Goal: Communication & Community: Answer question/provide support

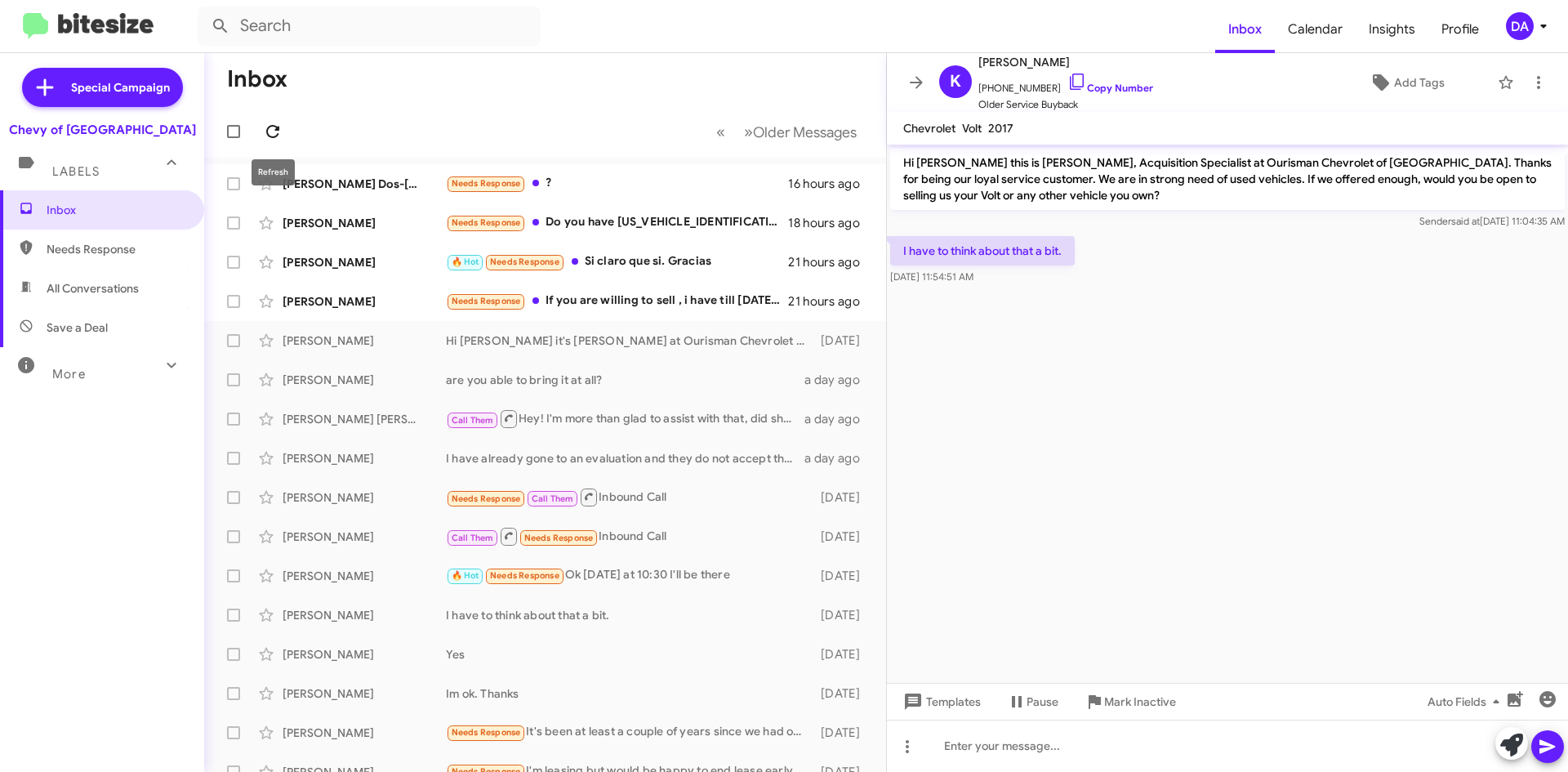
click at [268, 118] on button at bounding box center [273, 132] width 33 height 33
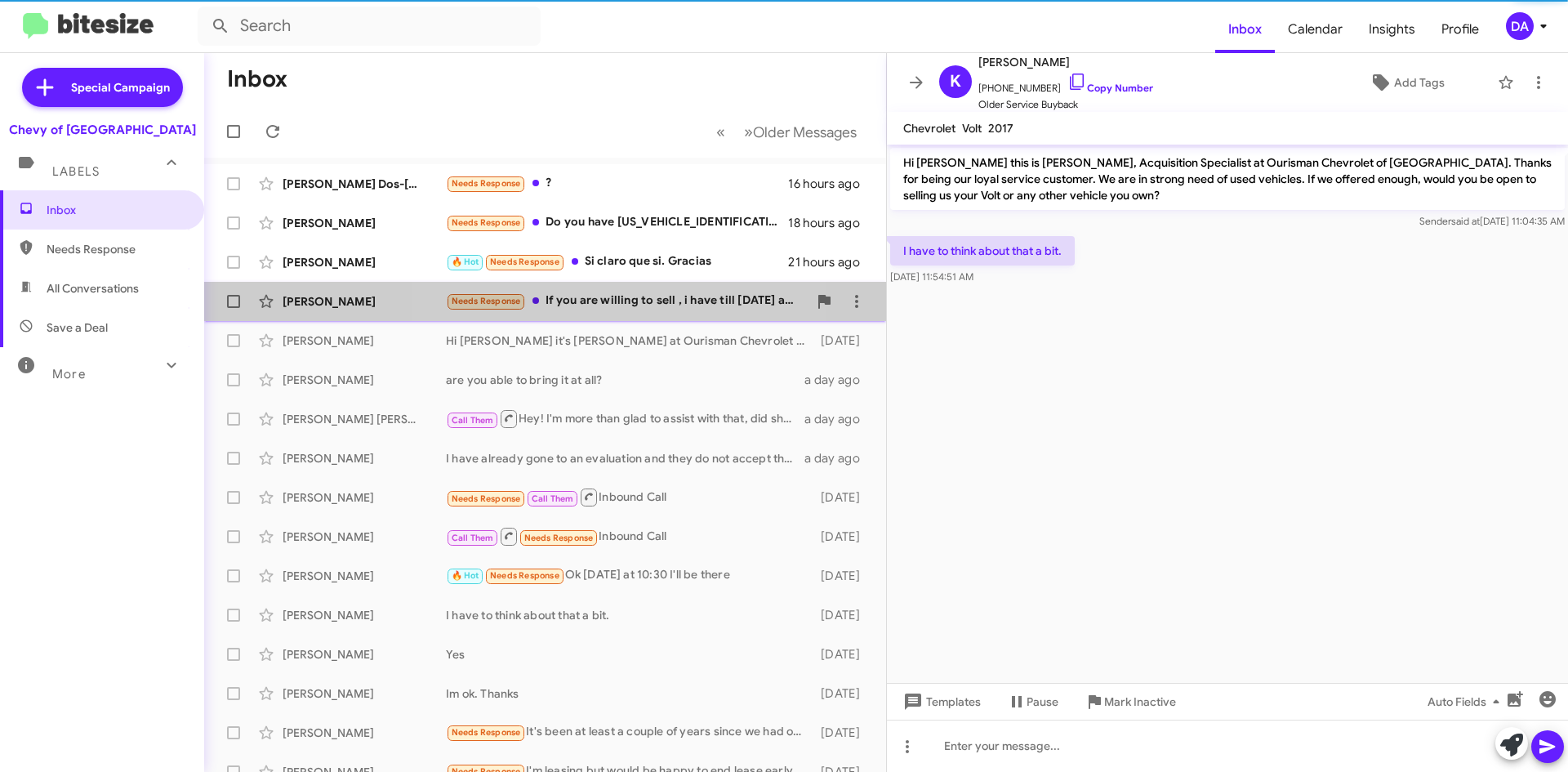
click at [603, 300] on div "Needs Response If you are willing to sell , i have till [DATE] as I am looking …" at bounding box center [627, 301] width 362 height 19
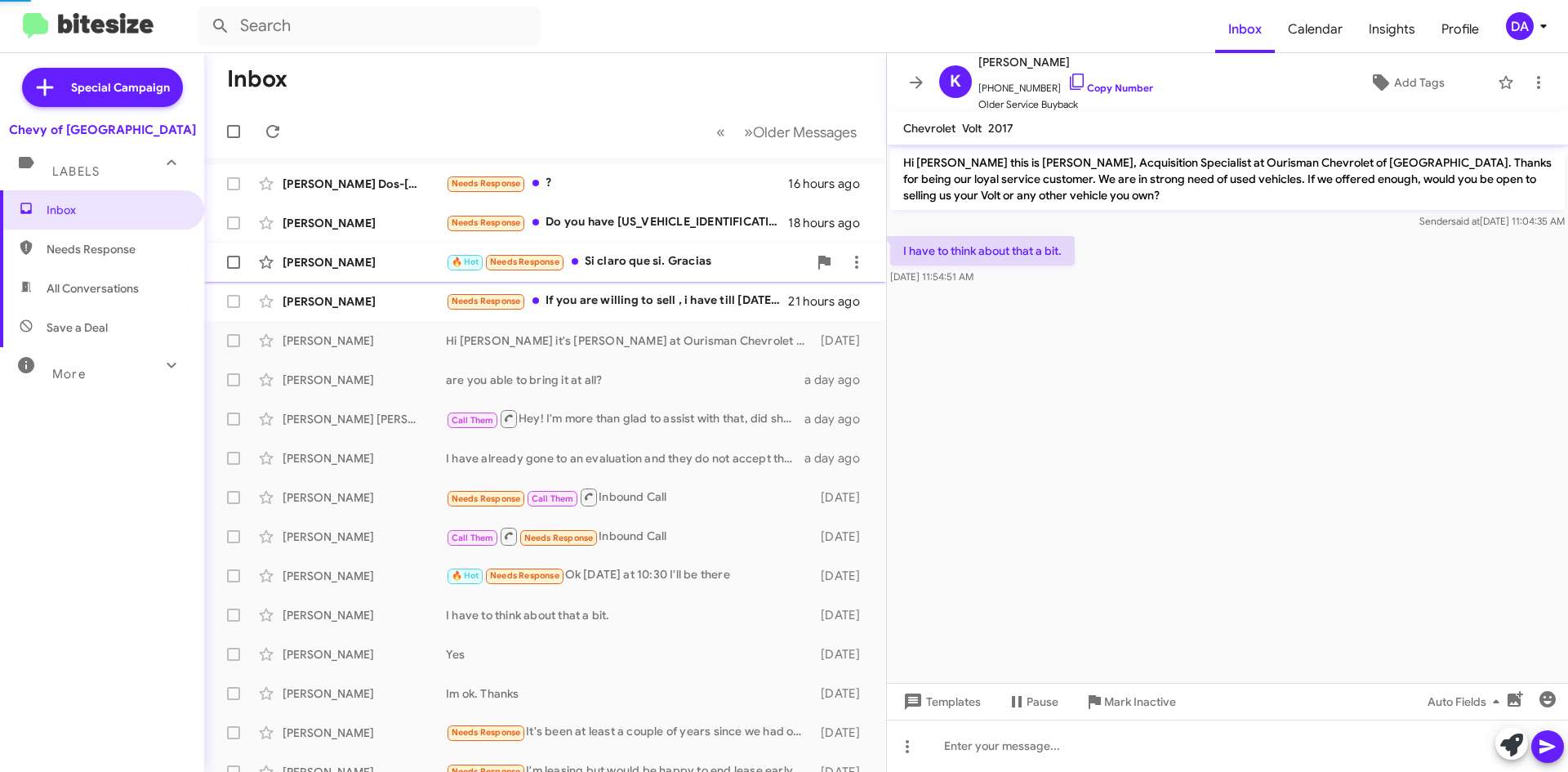
scroll to position [167, 0]
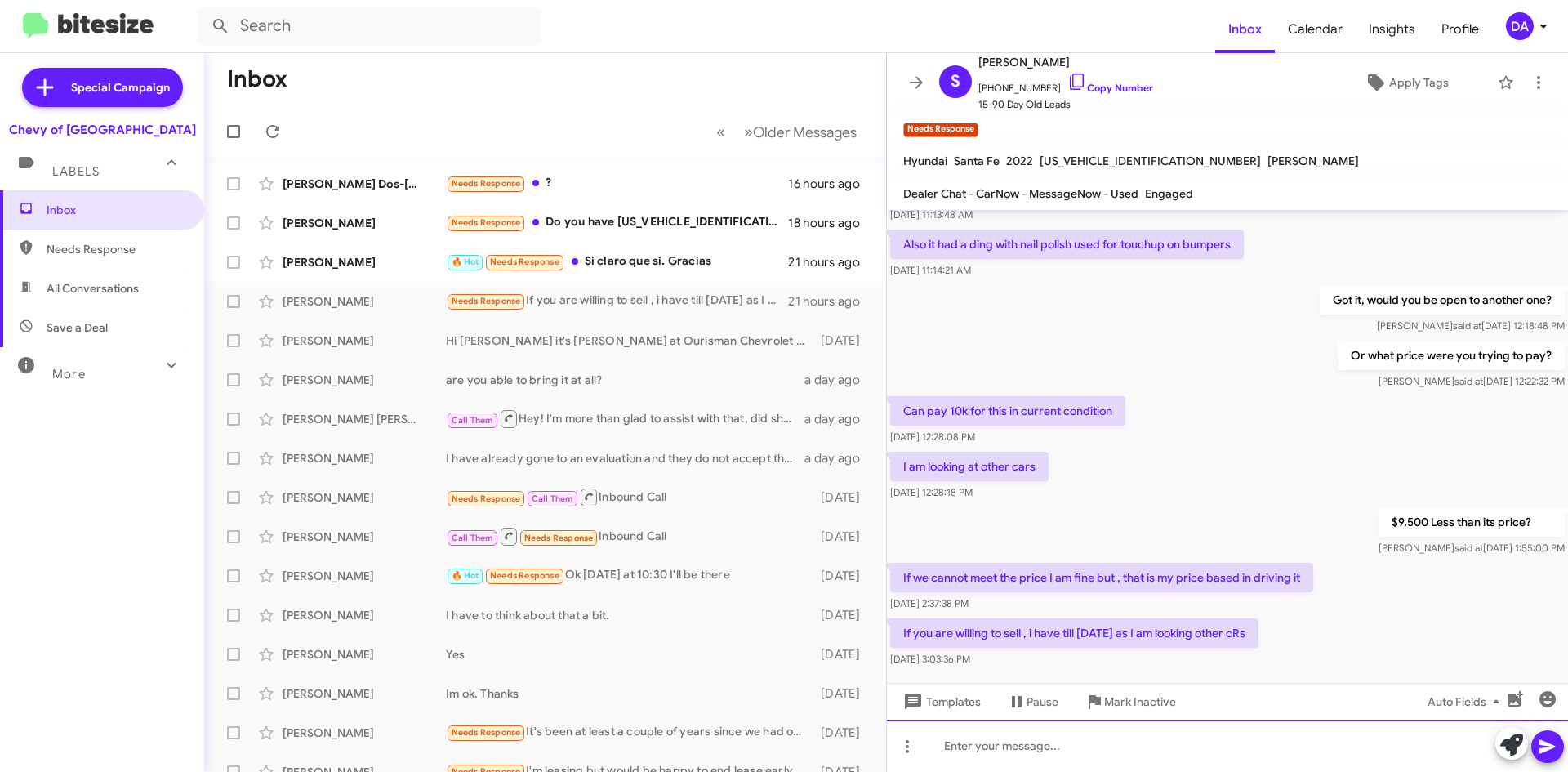
click at [1112, 733] on div at bounding box center [1227, 745] width 681 height 52
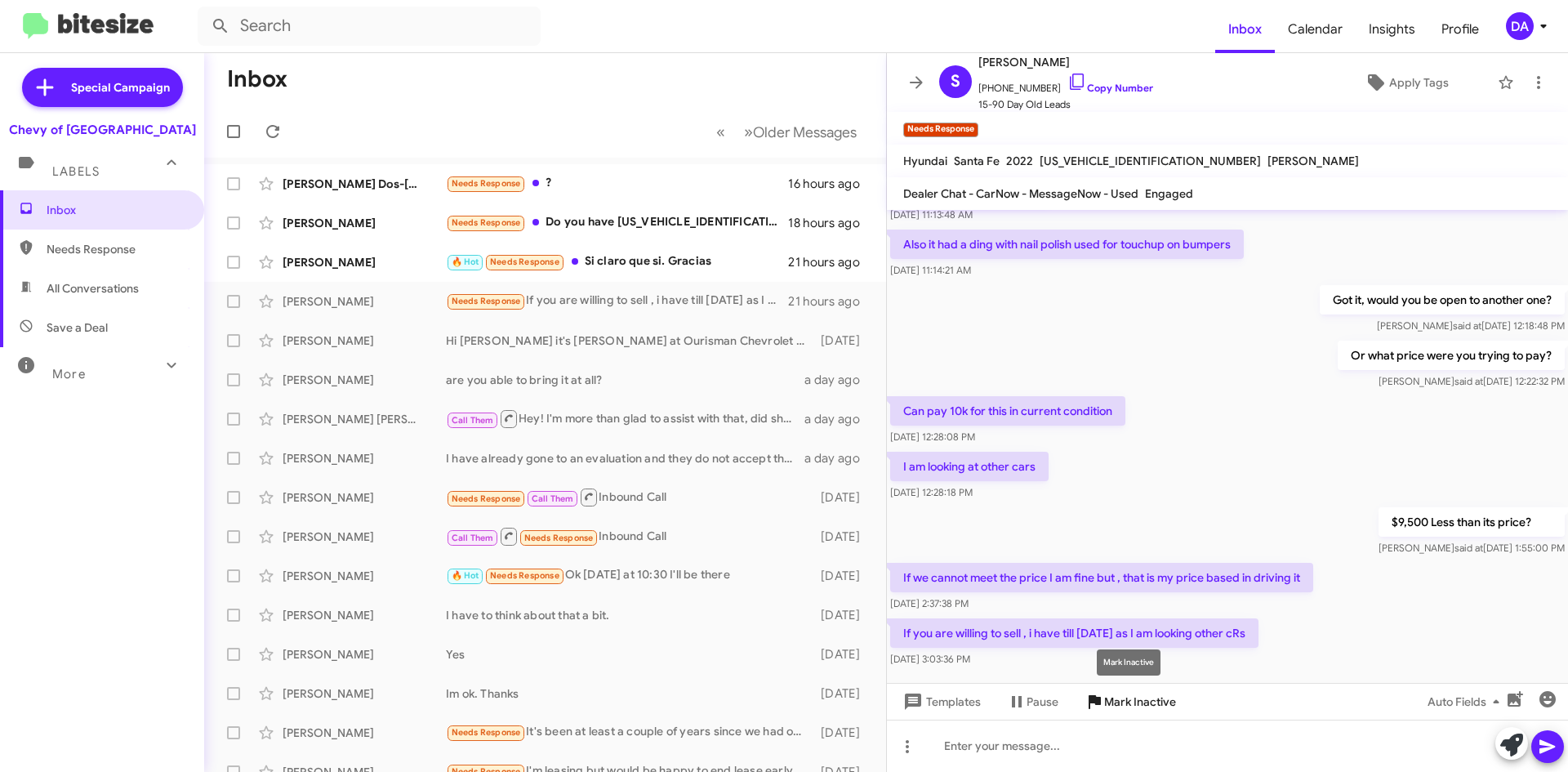
click at [1101, 693] on icon at bounding box center [1095, 702] width 20 height 20
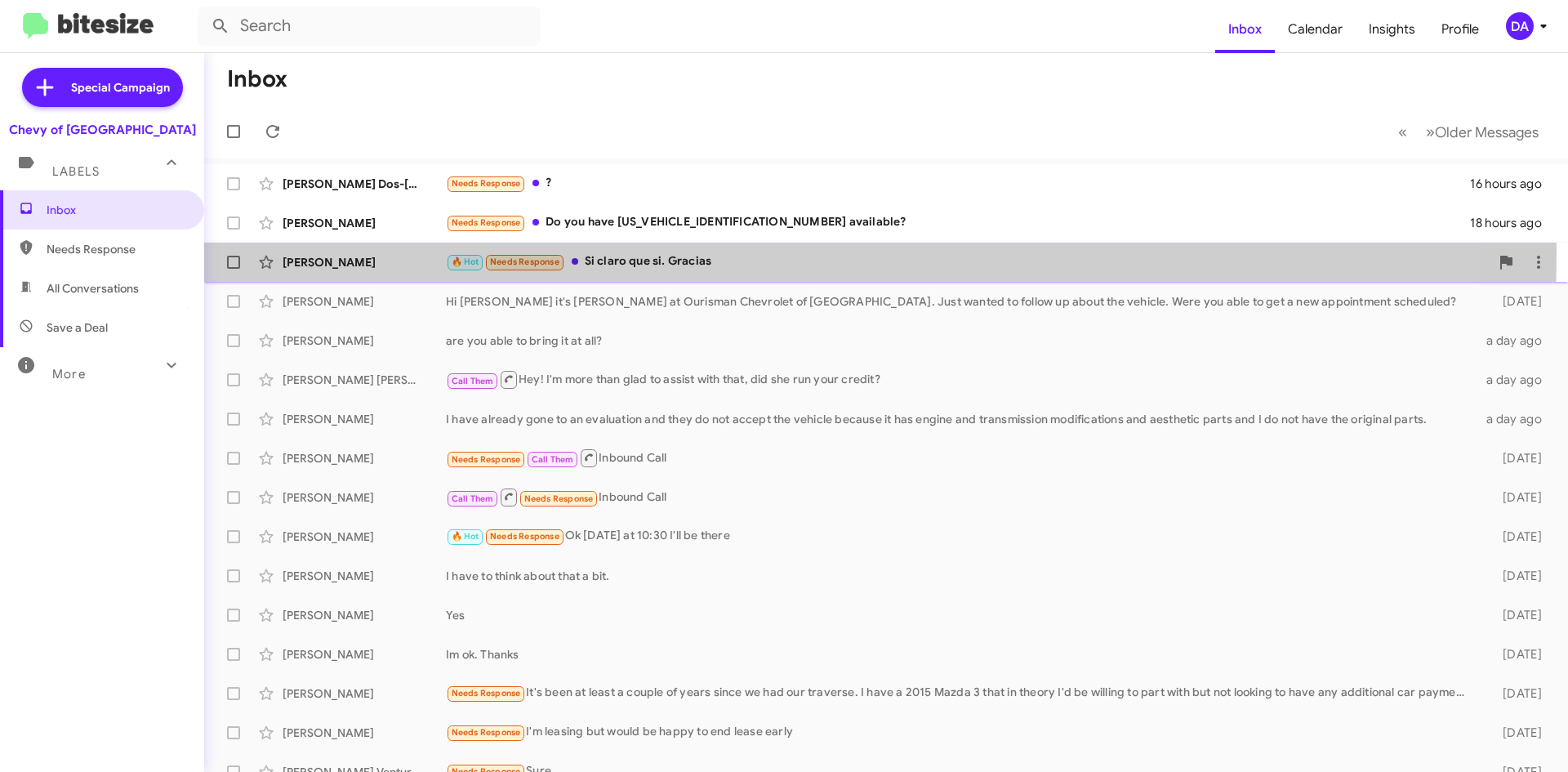
click at [687, 254] on div "🔥 Hot Needs Response Si claro que si. Gracias" at bounding box center [968, 262] width 1043 height 19
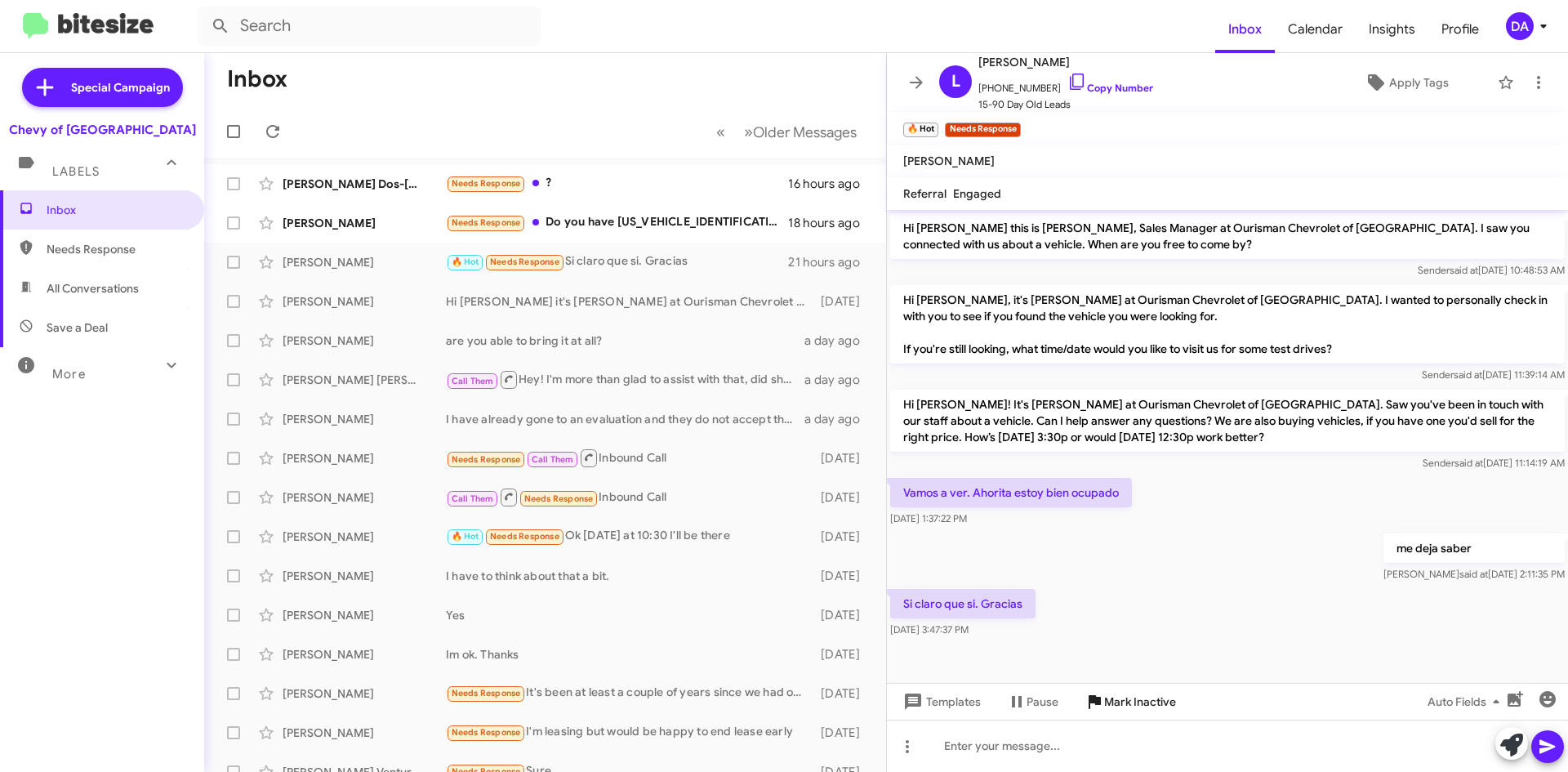
click at [1150, 699] on span "Mark Inactive" at bounding box center [1140, 701] width 72 height 29
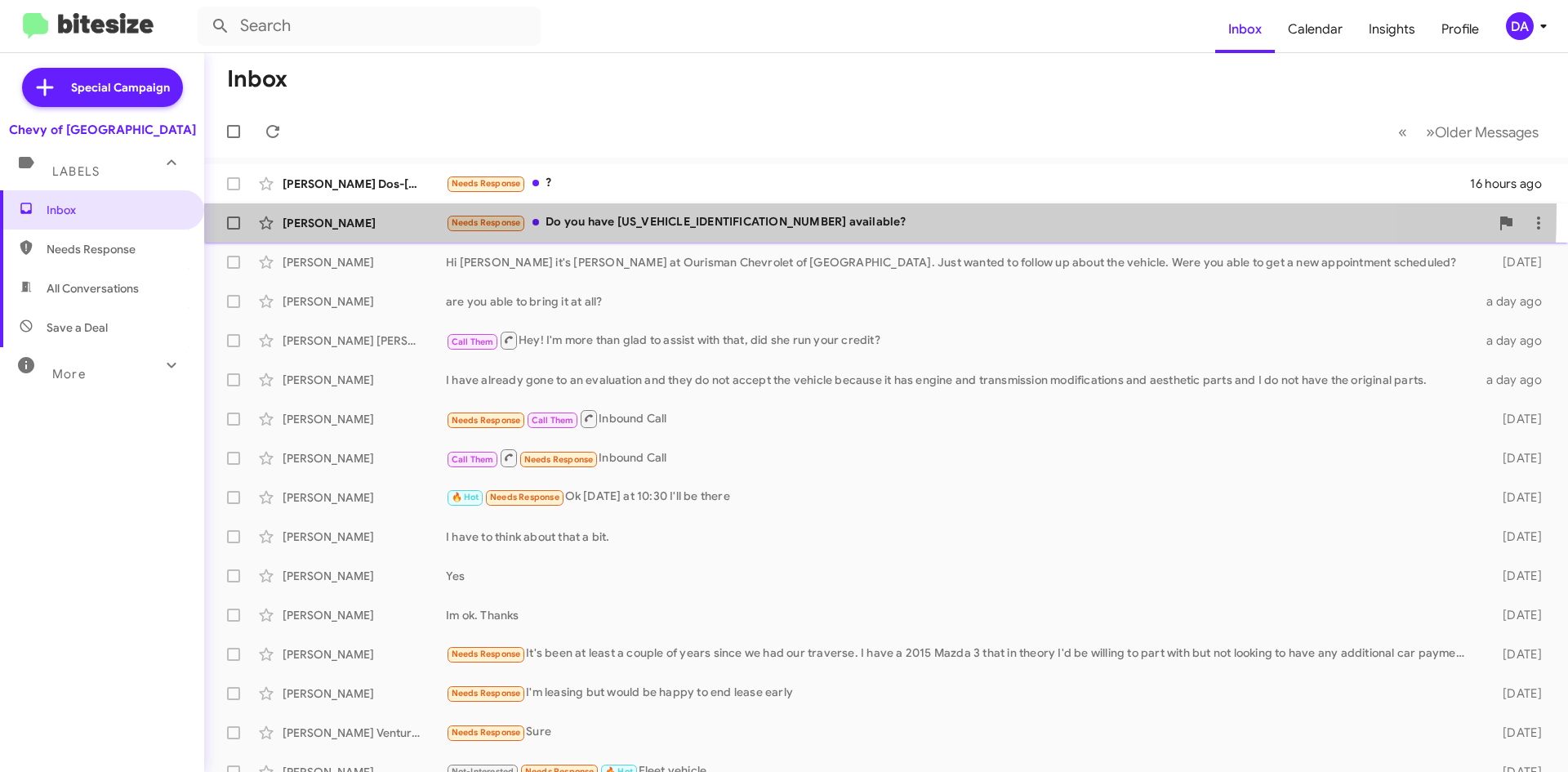
click at [646, 207] on div "[PERSON_NAME] Needs Response Do you have [US_VEHICLE_IDENTIFICATION_NUMBER] ava…" at bounding box center [885, 223] width 1338 height 33
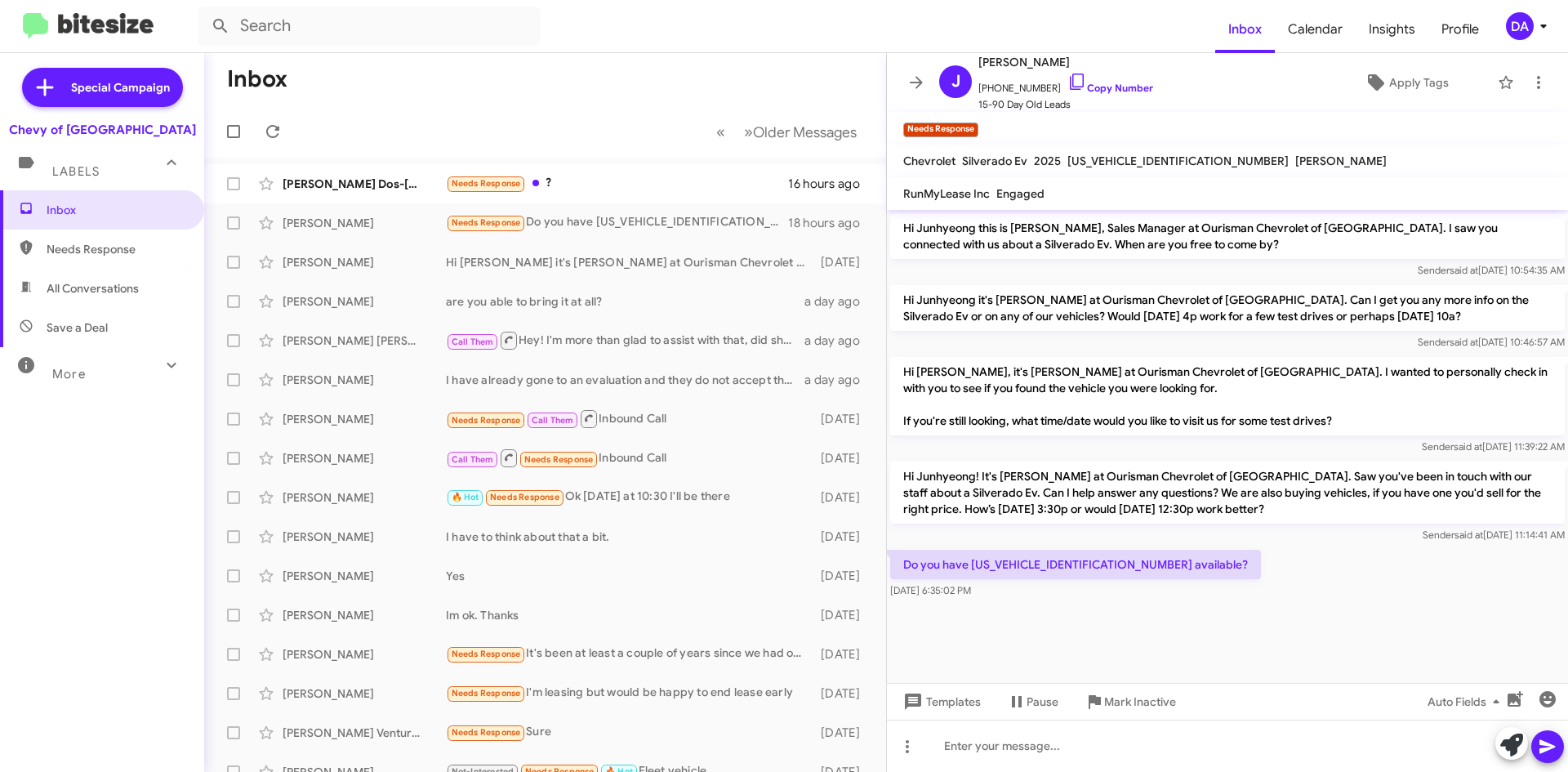
click at [1061, 574] on p "Do you have [US_VEHICLE_IDENTIFICATION_NUMBER] available?" at bounding box center [1076, 565] width 371 height 29
click at [1056, 566] on p "Do you have [US_VEHICLE_IDENTIFICATION_NUMBER] available?" at bounding box center [1076, 565] width 371 height 29
copy p "[US_VEHICLE_IDENTIFICATION_NUMBER]"
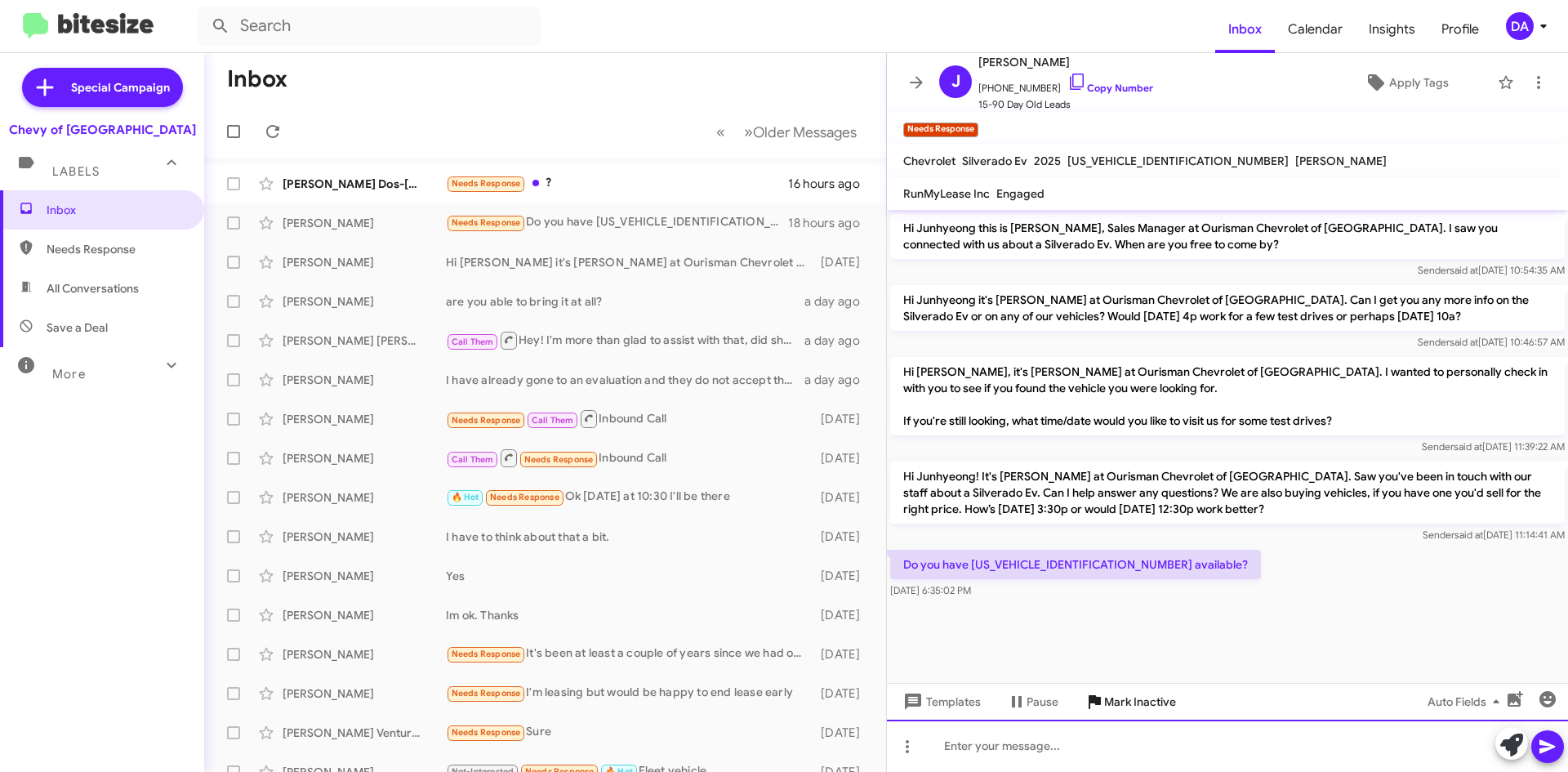
drag, startPoint x: 1092, startPoint y: 752, endPoint x: 1090, endPoint y: 709, distance: 43.0
click at [1092, 752] on div at bounding box center [1227, 745] width 681 height 52
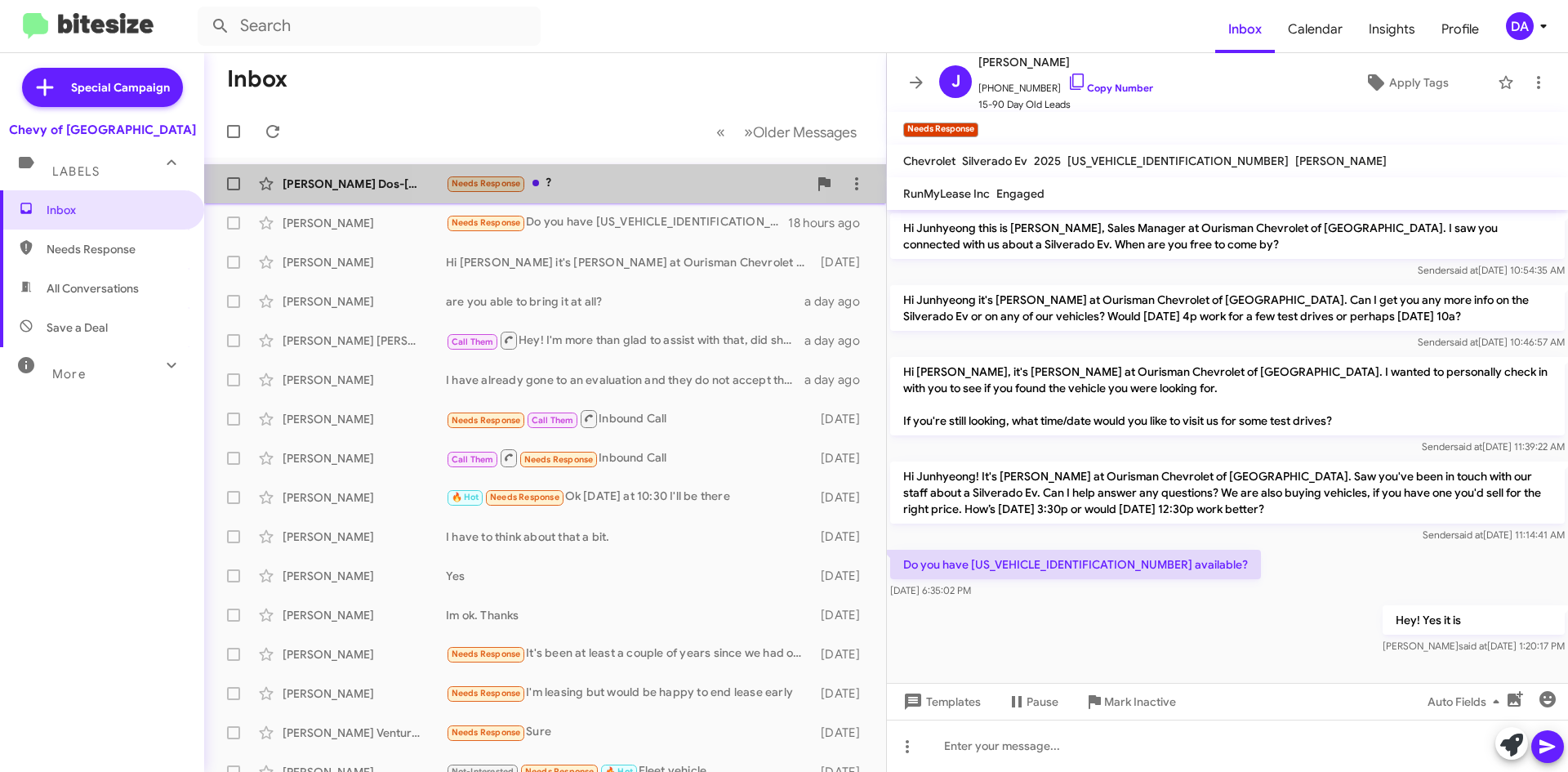
click at [631, 179] on div "Needs Response ?" at bounding box center [627, 184] width 362 height 19
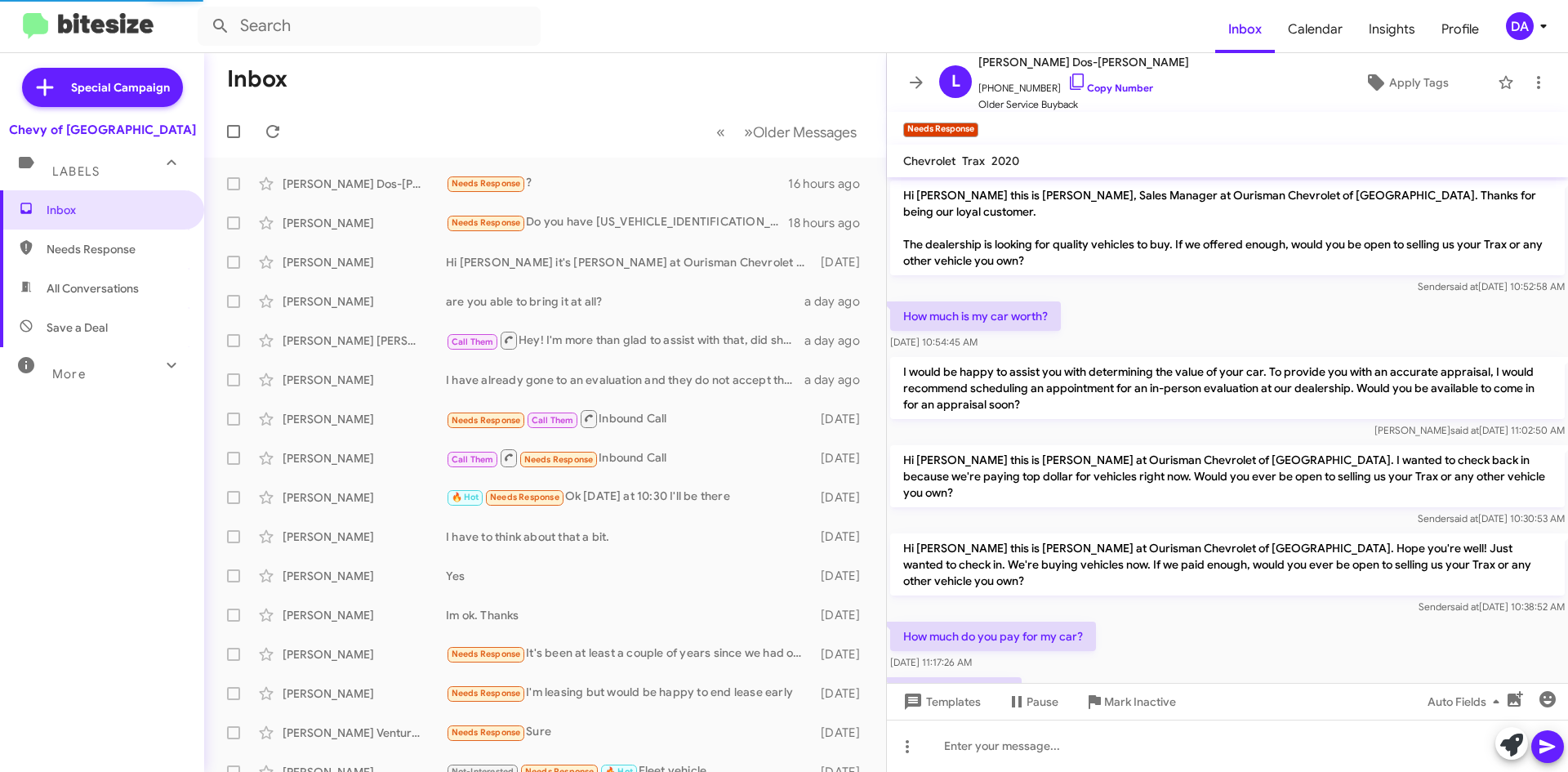
scroll to position [86, 0]
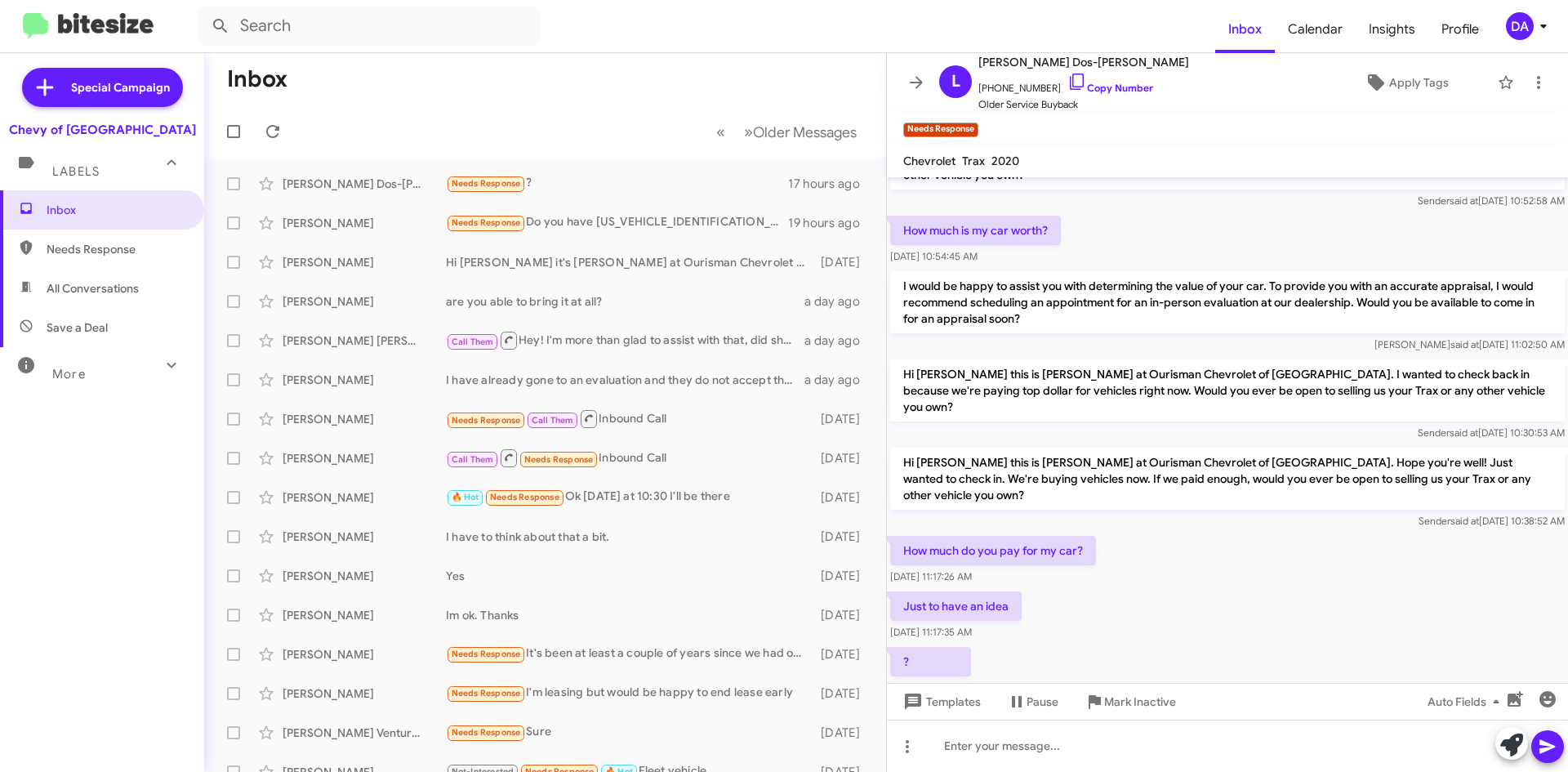
click at [80, 504] on div "Inbox Needs Response All Conversations Save a Deal More Important 🔥 Hot Appoint…" at bounding box center [102, 422] width 205 height 463
click at [85, 530] on div "Inbox Needs Response All Conversations Save a Deal More Important 🔥 Hot Appoint…" at bounding box center [102, 422] width 205 height 463
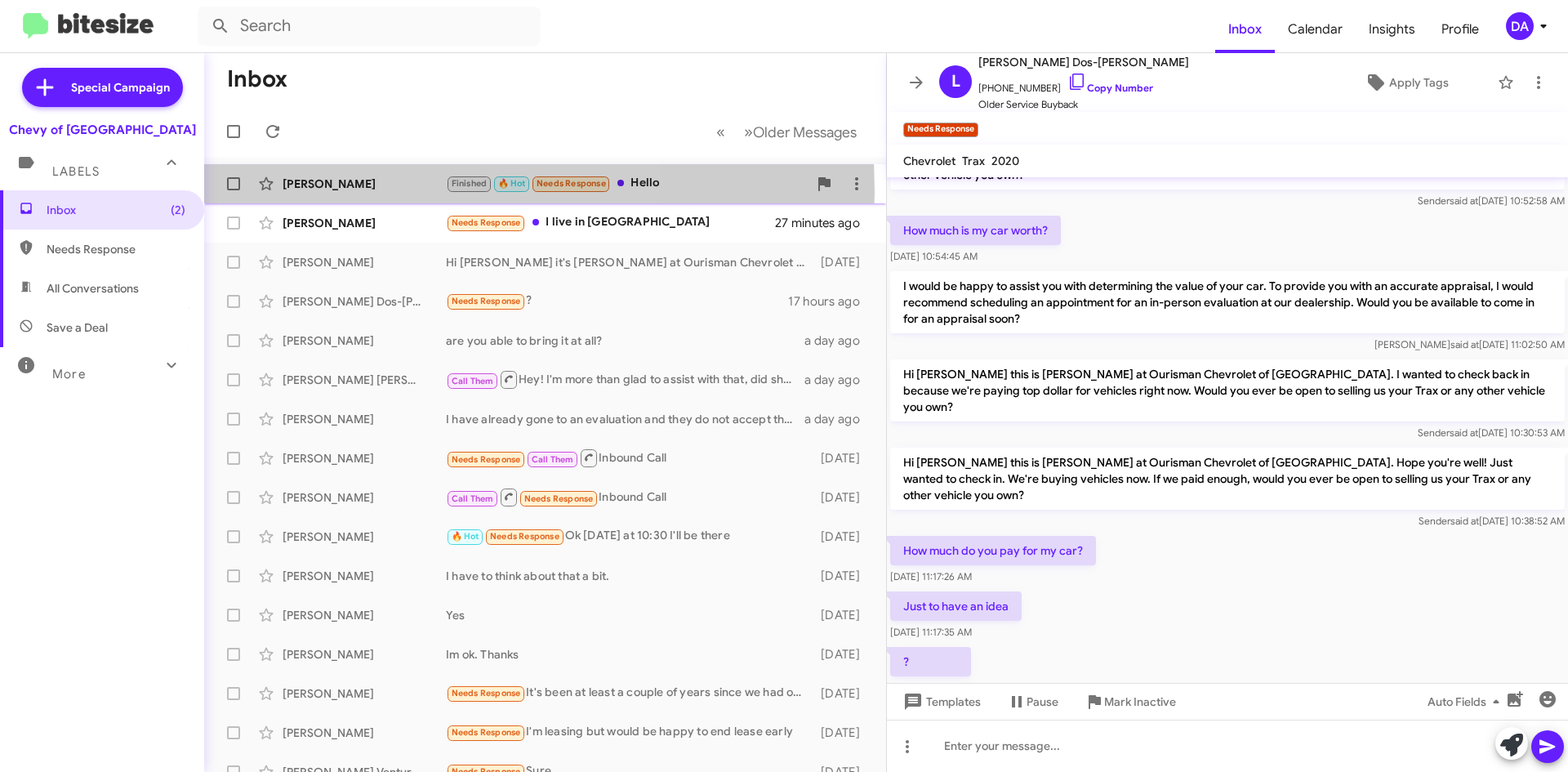
click at [352, 192] on div "[PERSON_NAME] A Finished 🔥 Hot Needs Response Hello 10 minutes ago" at bounding box center [544, 184] width 656 height 33
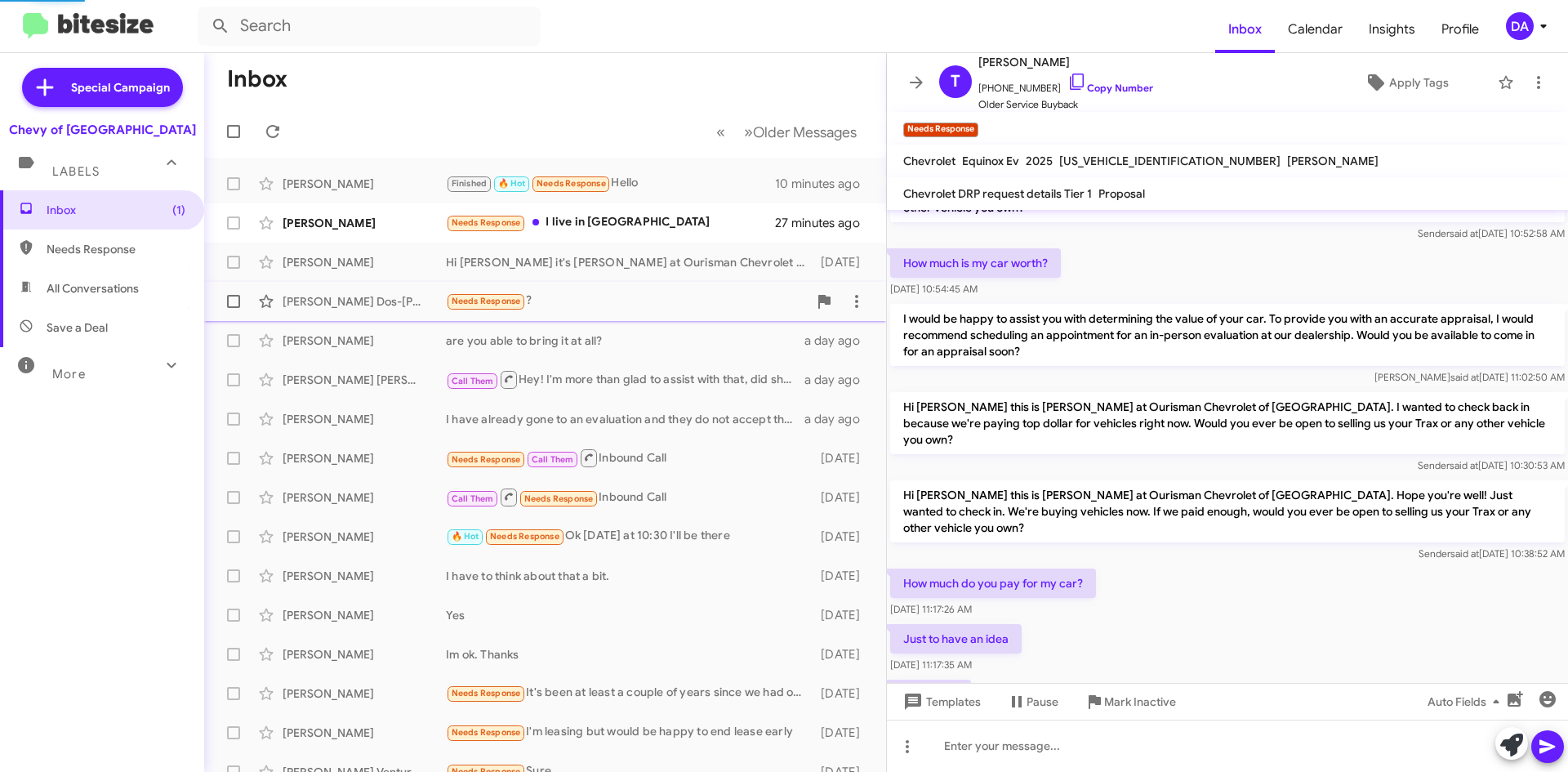
scroll to position [703, 0]
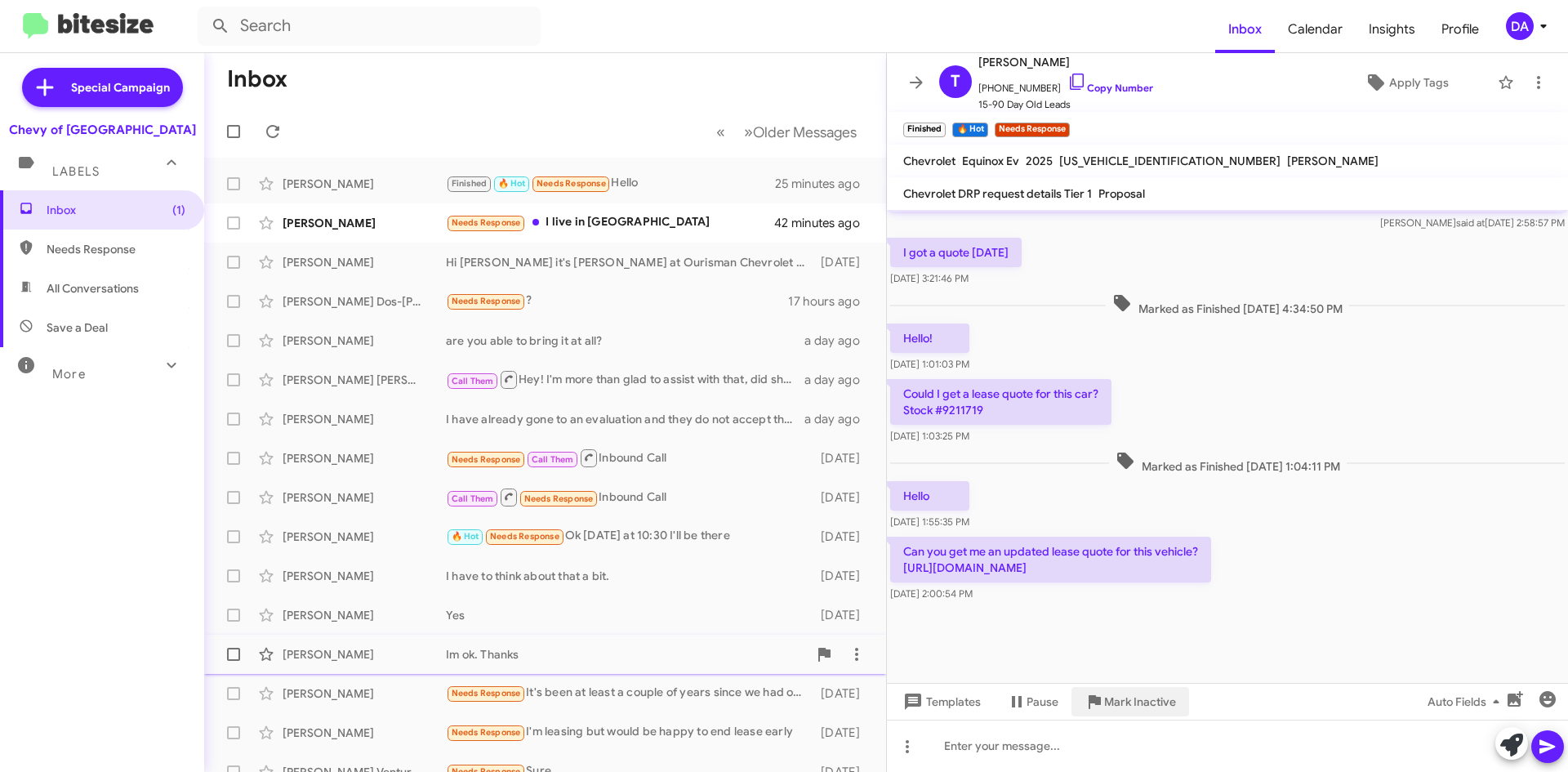
drag, startPoint x: 1135, startPoint y: 704, endPoint x: 1043, endPoint y: 643, distance: 110.4
click at [1135, 704] on span "Mark Inactive" at bounding box center [1140, 701] width 72 height 29
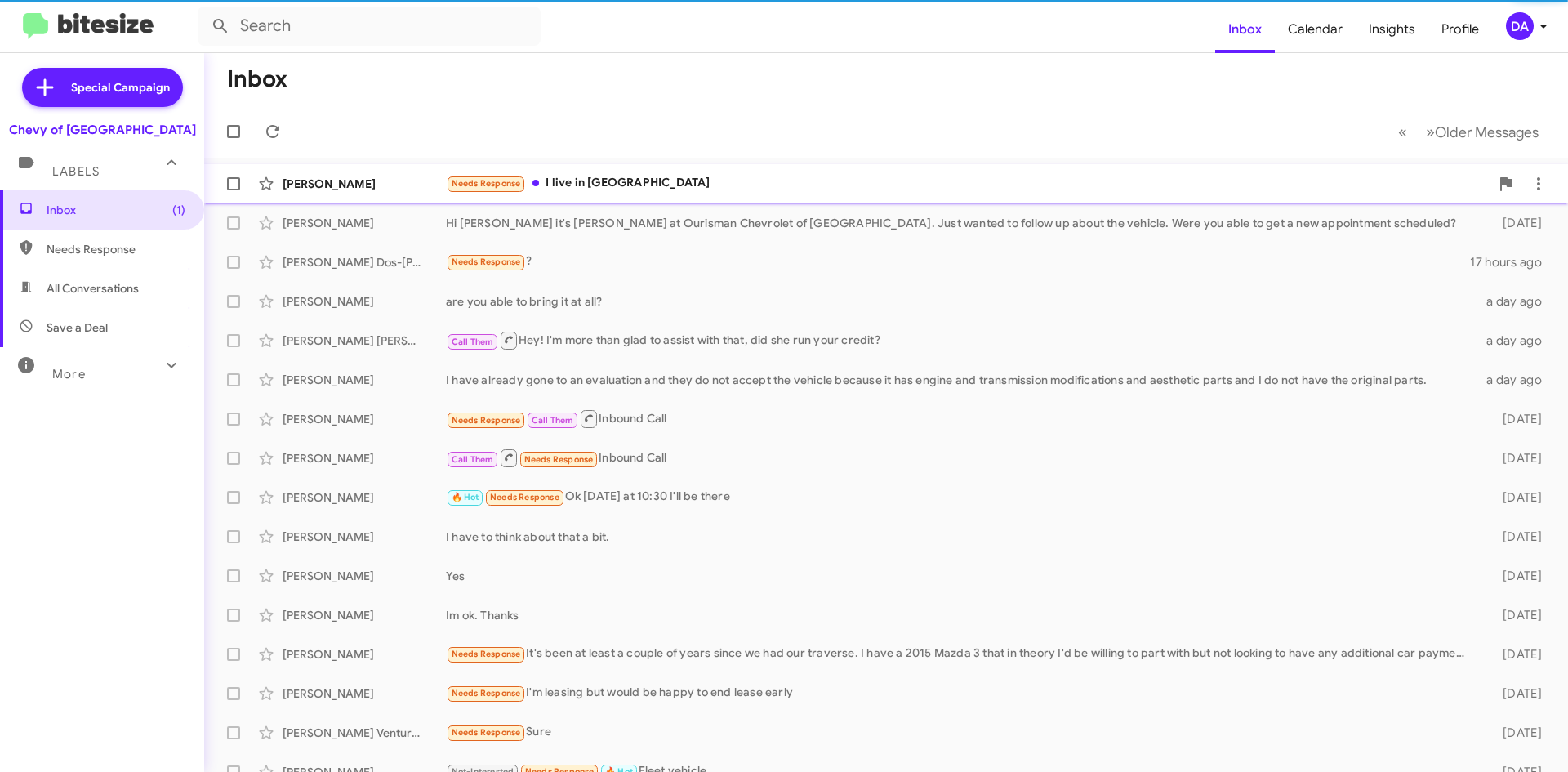
click at [380, 191] on div "[PERSON_NAME]" at bounding box center [364, 183] width 164 height 16
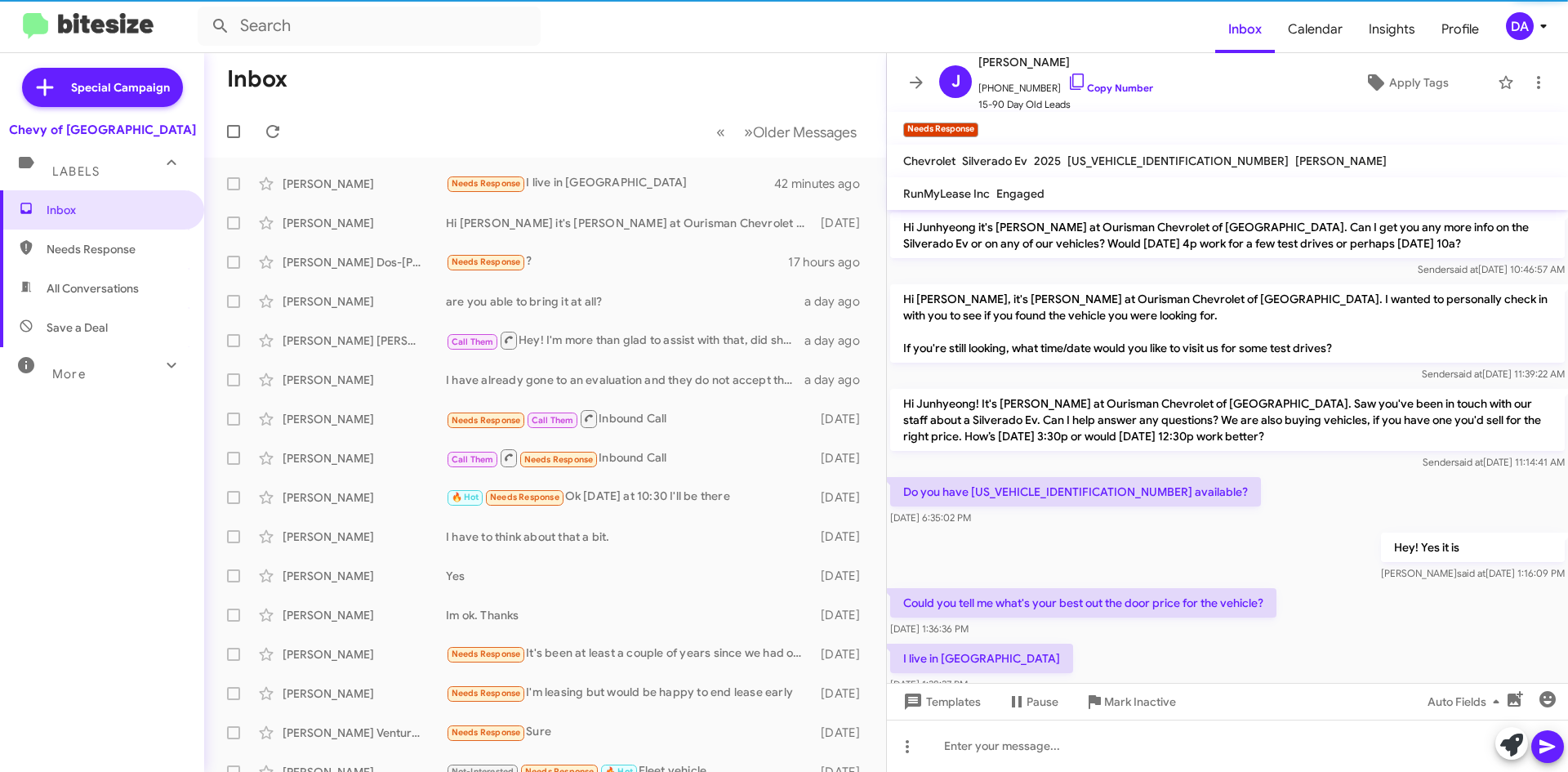
scroll to position [102, 0]
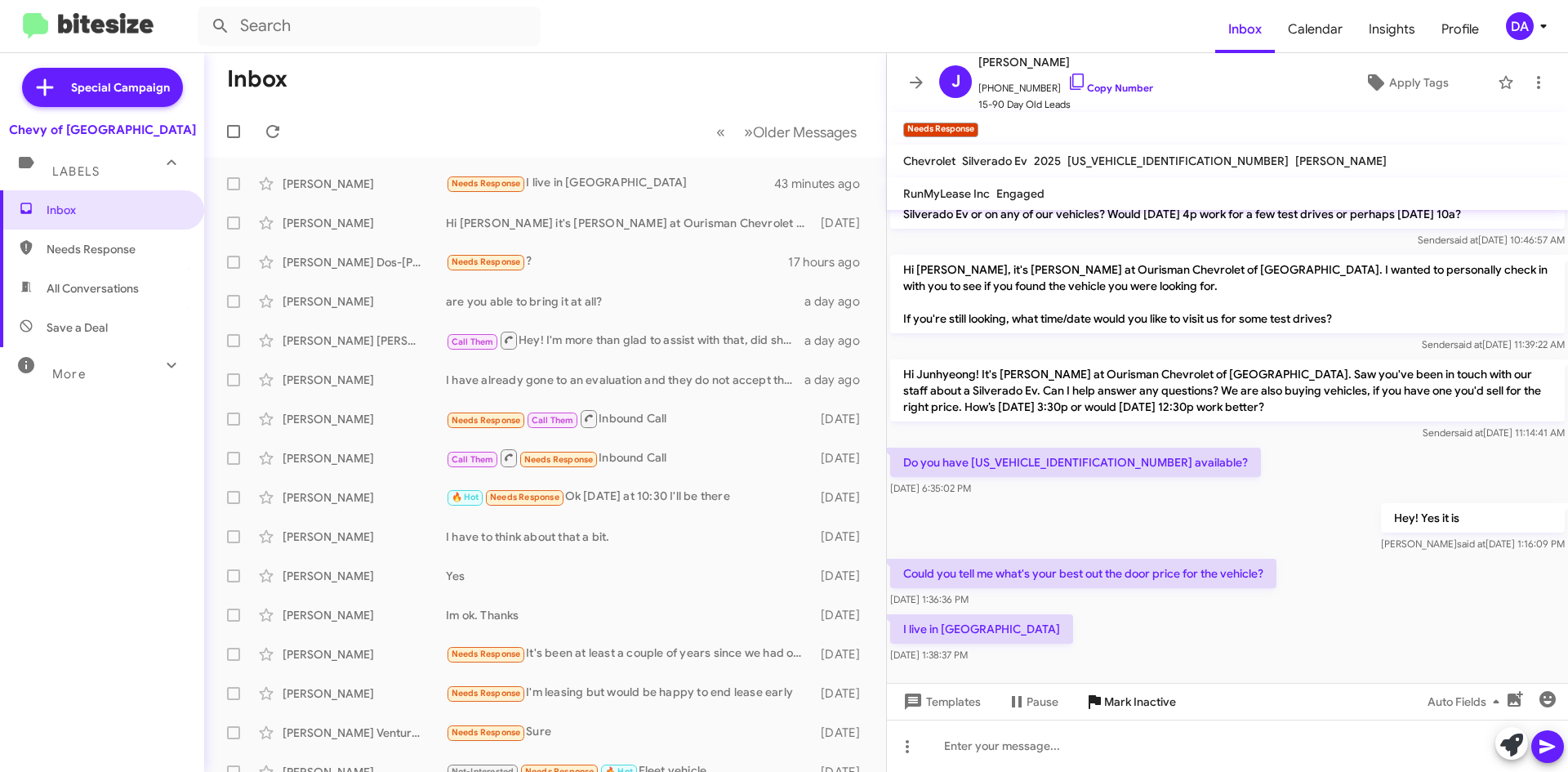
click at [1162, 709] on span "Mark Inactive" at bounding box center [1140, 701] width 72 height 29
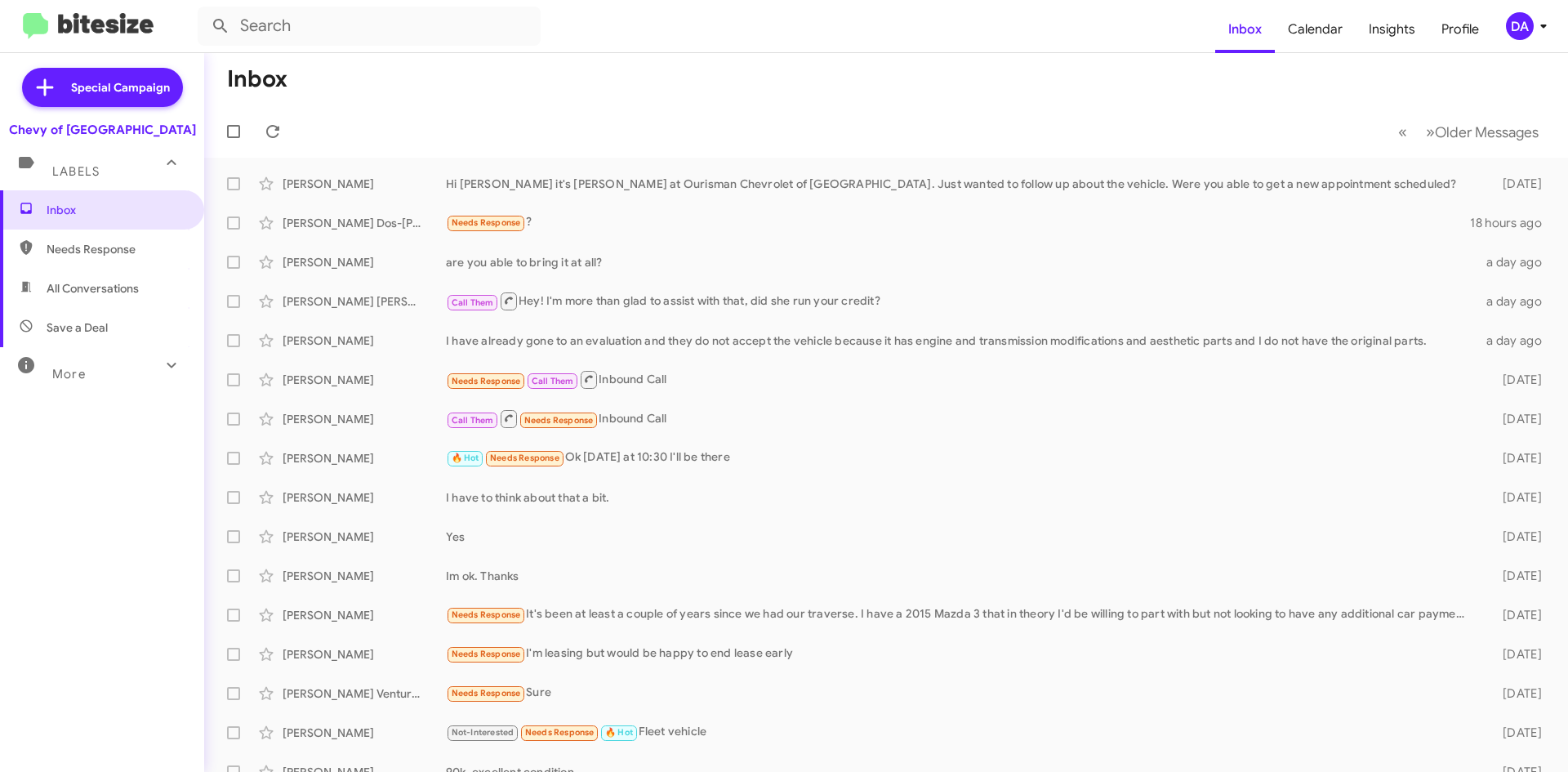
drag, startPoint x: 89, startPoint y: 528, endPoint x: 158, endPoint y: 395, distance: 149.8
click at [83, 528] on div "Inbox Needs Response All Conversations Save a Deal More Important 🔥 Hot Appoint…" at bounding box center [102, 422] width 205 height 463
click at [107, 443] on div "Inbox Needs Response All Conversations Save a Deal More Important 🔥 Hot Appoint…" at bounding box center [102, 422] width 205 height 463
click at [283, 122] on span at bounding box center [273, 132] width 33 height 20
